Goal: Task Accomplishment & Management: Use online tool/utility

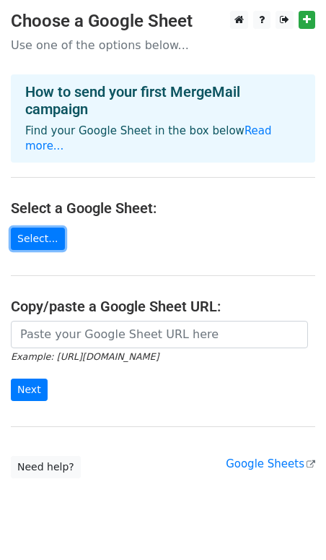
click at [32, 233] on link "Select..." at bounding box center [38, 238] width 54 height 22
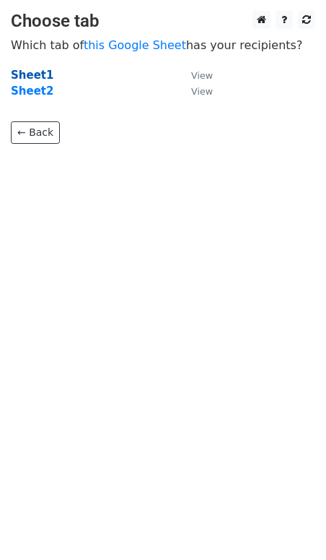
click at [35, 74] on strong "Sheet1" at bounding box center [32, 75] width 43 height 13
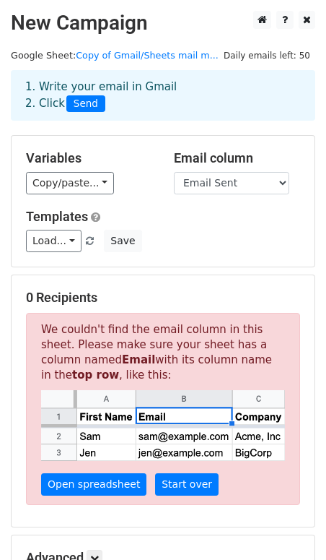
click at [89, 101] on span "Send" at bounding box center [85, 103] width 39 height 17
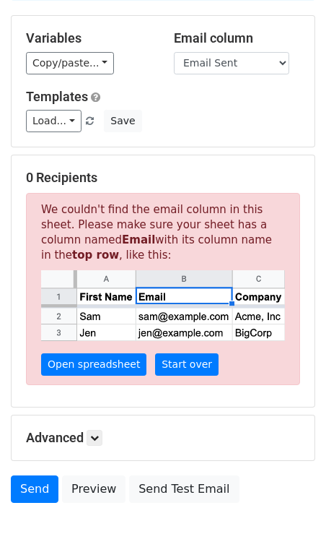
scroll to position [131, 0]
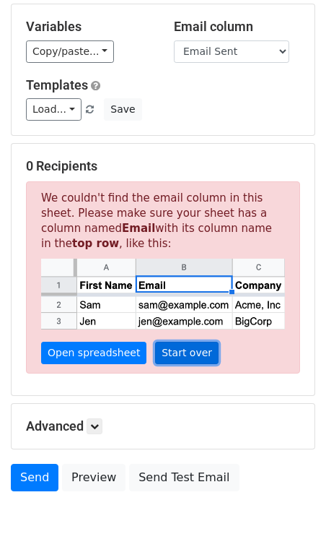
click at [165, 343] on link "Start over" at bounding box center [187, 353] width 64 height 22
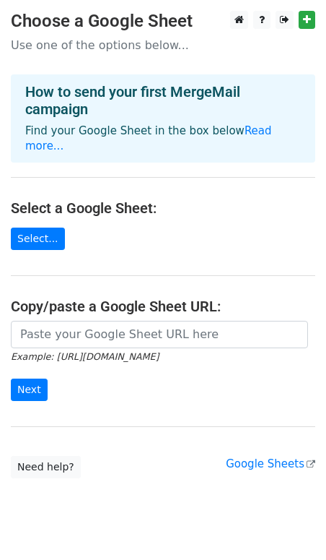
click at [71, 355] on form "Example: https://docs.google.com/spreadsheets/d/abc/edit Next" at bounding box center [163, 361] width 305 height 81
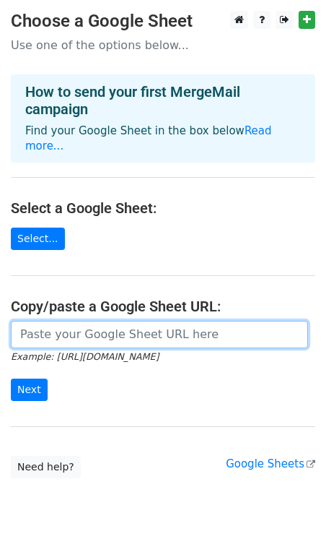
click at [71, 323] on input "url" at bounding box center [160, 334] width 298 height 27
paste input "https://docs.google.com/spreadsheets/d/1ybbIjyPz1an0o7E-vwBCI0k67XoCnZBdwl8FpVm…"
type input "https://docs.google.com/spreadsheets/d/1ybbIjyPz1an0o7E-vwBCI0k67XoCnZBdwl8FpVm…"
click at [11, 378] on input "Next" at bounding box center [29, 389] width 37 height 22
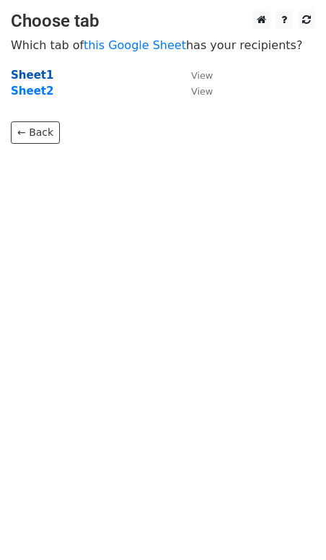
click at [40, 79] on strong "Sheet1" at bounding box center [32, 75] width 43 height 13
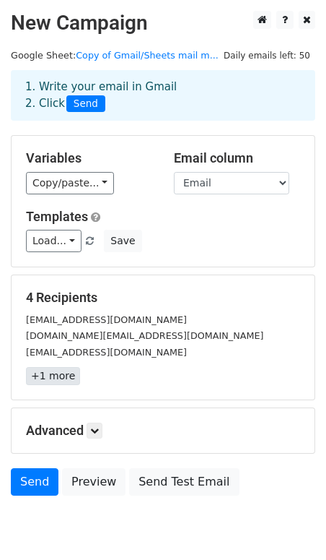
scroll to position [58, 0]
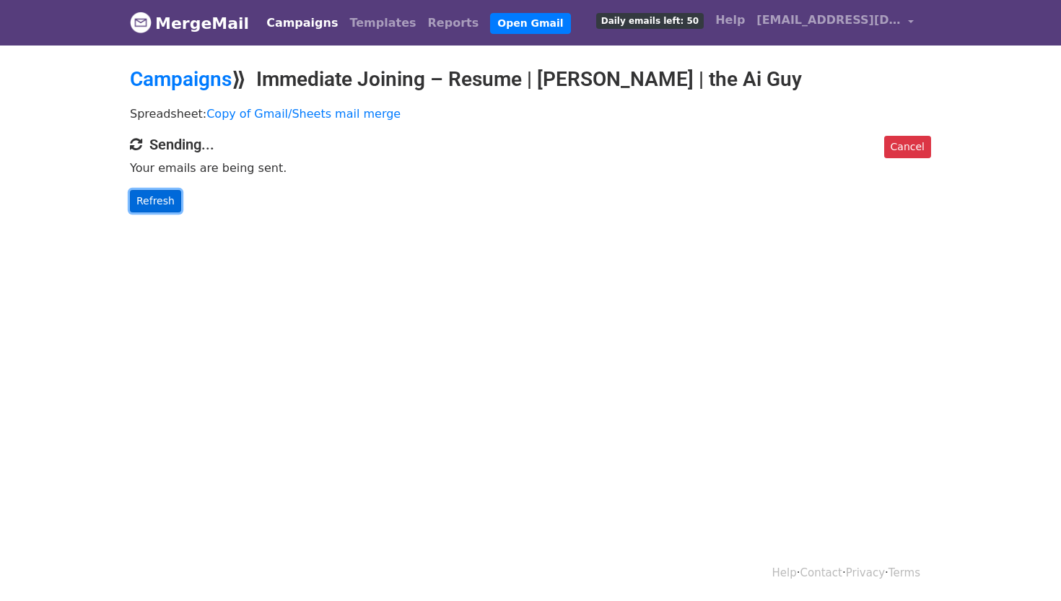
click at [157, 204] on link "Refresh" at bounding box center [155, 201] width 51 height 22
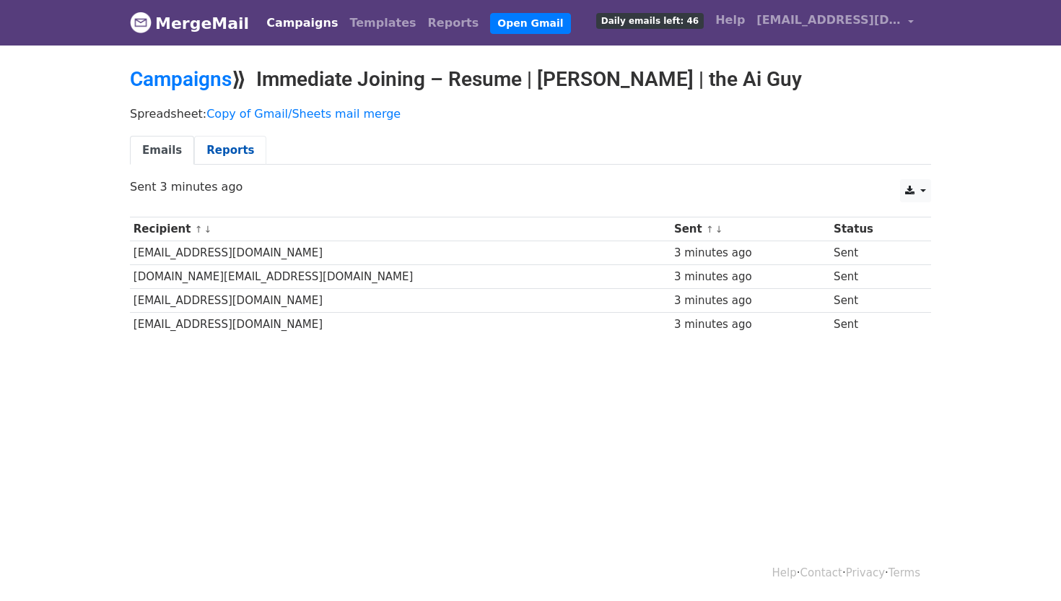
click at [232, 147] on link "Reports" at bounding box center [230, 151] width 72 height 30
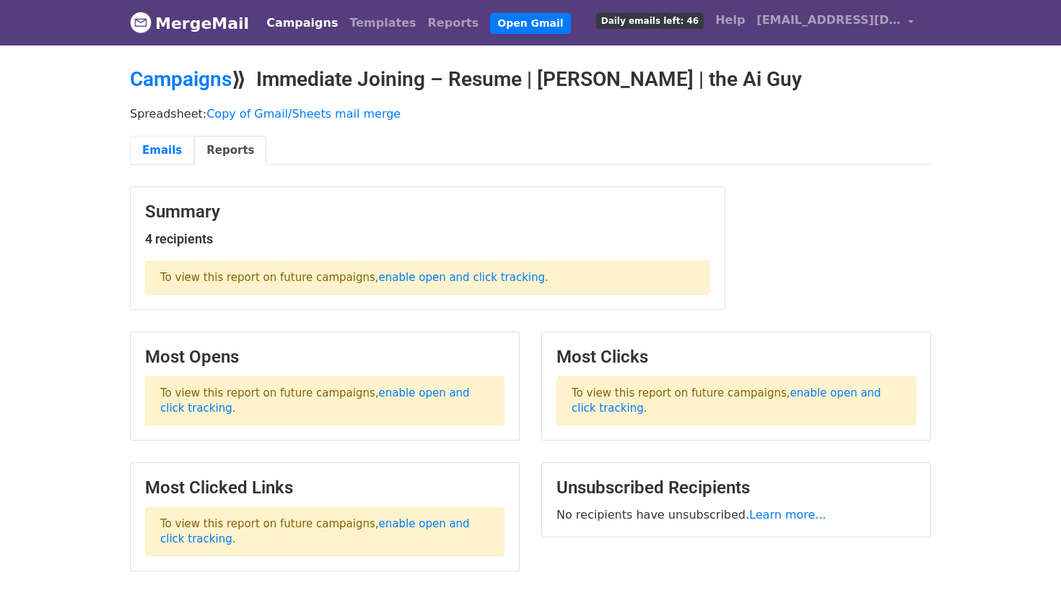
click at [170, 141] on link "Emails" at bounding box center [162, 151] width 64 height 30
